Goal: Find specific page/section: Find specific page/section

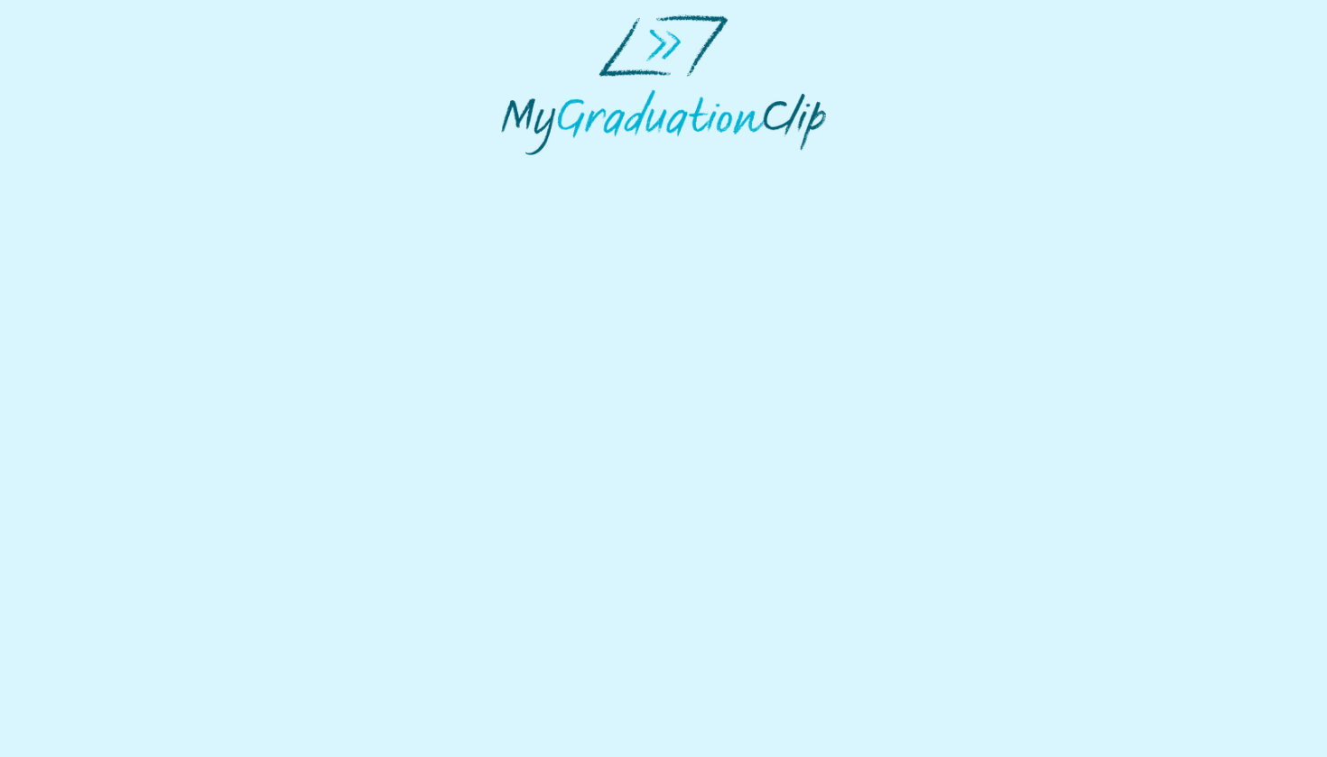
click at [329, 170] on html at bounding box center [663, 85] width 1327 height 170
click at [797, 135] on img at bounding box center [663, 84] width 325 height 141
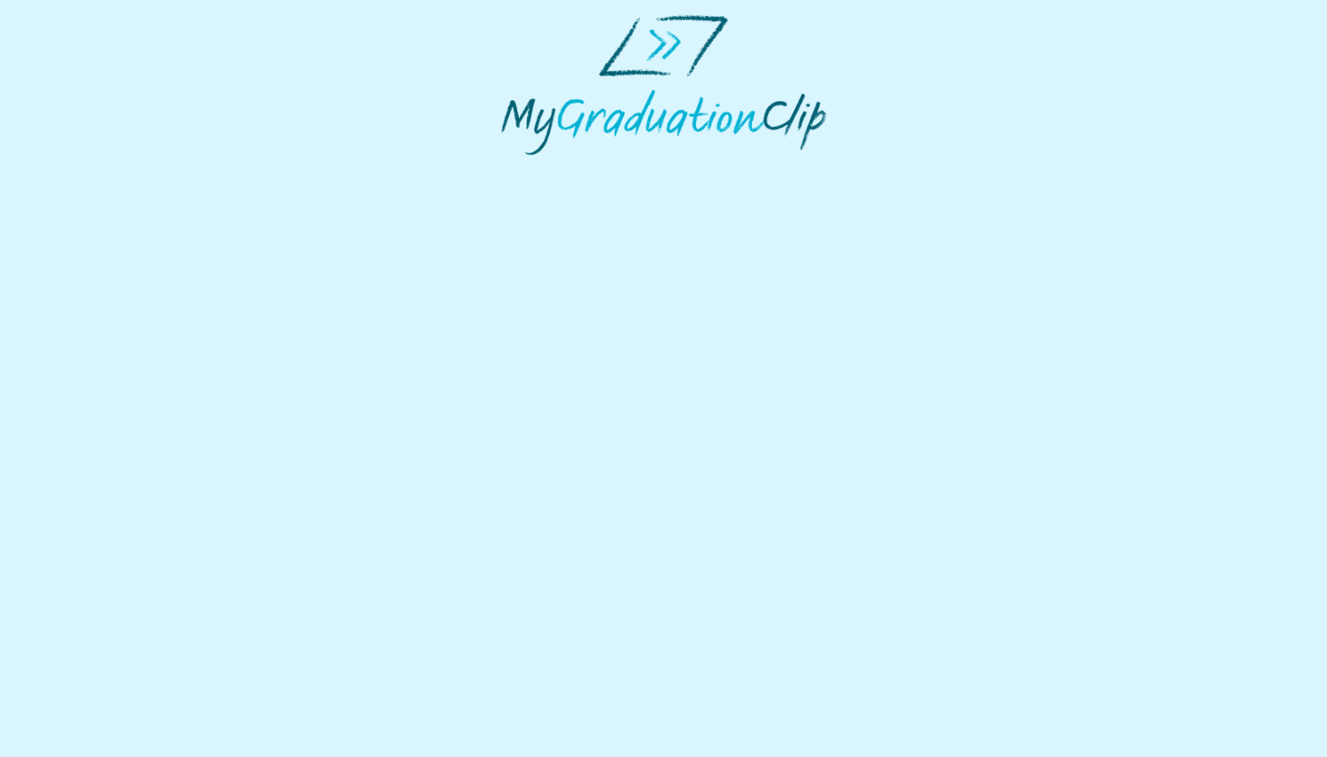
click at [713, 170] on html at bounding box center [663, 85] width 1327 height 170
click at [805, 129] on img at bounding box center [663, 84] width 325 height 141
click at [869, 140] on div at bounding box center [663, 84] width 649 height 141
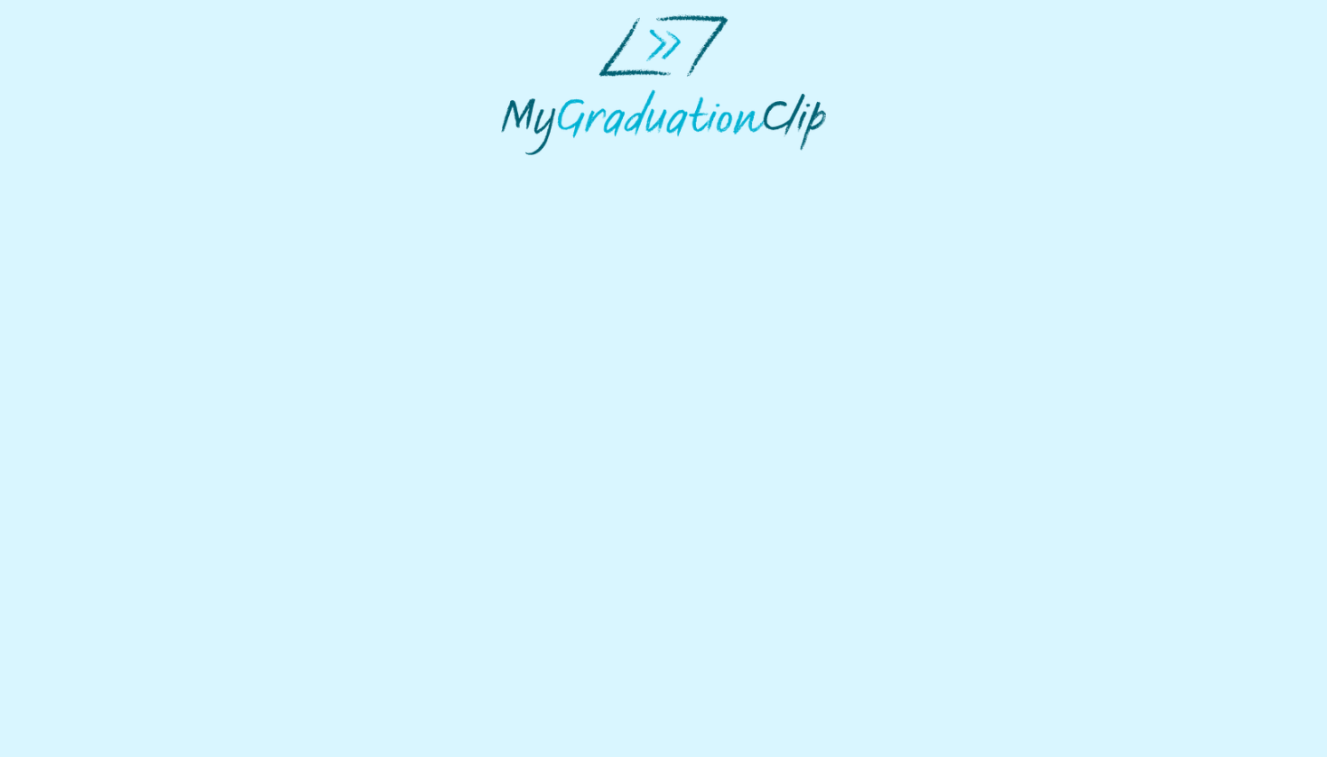
drag, startPoint x: 825, startPoint y: 115, endPoint x: 296, endPoint y: 57, distance: 532.1
click at [588, 170] on html at bounding box center [663, 85] width 1327 height 170
